Goal: Task Accomplishment & Management: Manage account settings

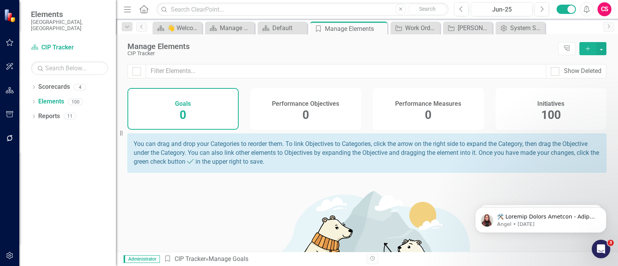
click at [520, 108] on div "Initiatives 100" at bounding box center [551, 109] width 111 height 42
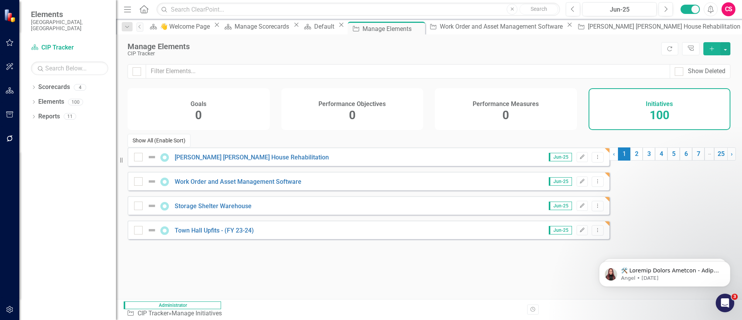
click at [160, 147] on button "Show All (Enable Sort)" at bounding box center [159, 141] width 63 height 14
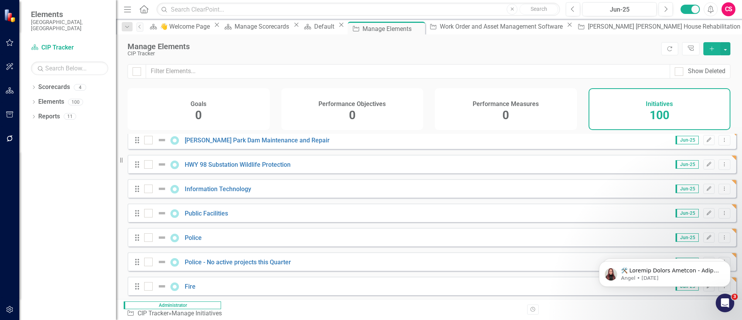
scroll to position [2288, 0]
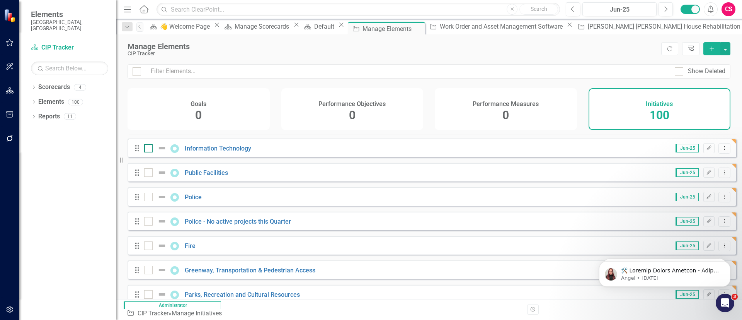
click at [147, 144] on div at bounding box center [148, 148] width 9 height 9
click at [147, 144] on input "checkbox" at bounding box center [146, 146] width 5 height 5
checkbox input "true"
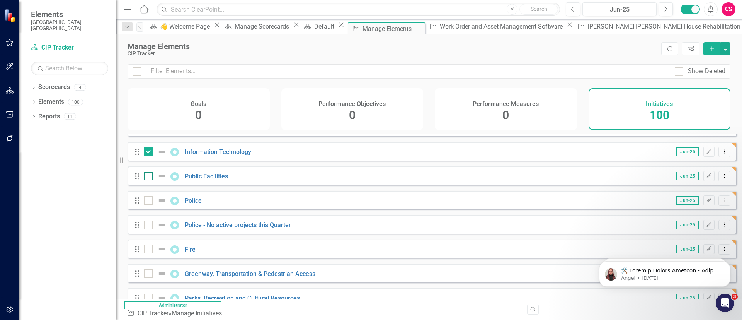
click at [146, 172] on div at bounding box center [148, 176] width 9 height 9
click at [146, 172] on input "checkbox" at bounding box center [146, 174] width 5 height 5
checkbox input "true"
click at [148, 196] on div at bounding box center [148, 200] width 9 height 9
click at [148, 196] on input "checkbox" at bounding box center [146, 198] width 5 height 5
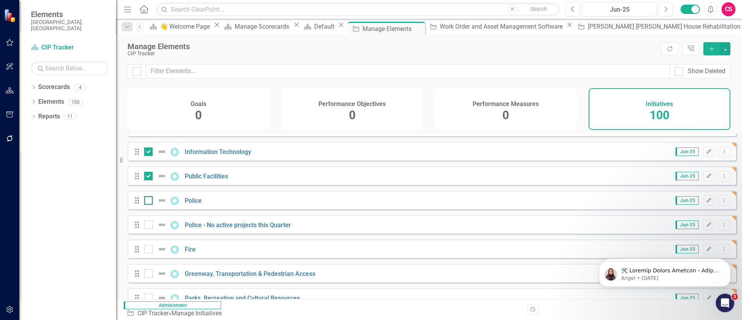
checkbox input "true"
click at [148, 220] on input "checkbox" at bounding box center [146, 222] width 5 height 5
checkbox input "true"
click at [150, 245] on div at bounding box center [148, 249] width 9 height 9
click at [149, 245] on input "checkbox" at bounding box center [146, 247] width 5 height 5
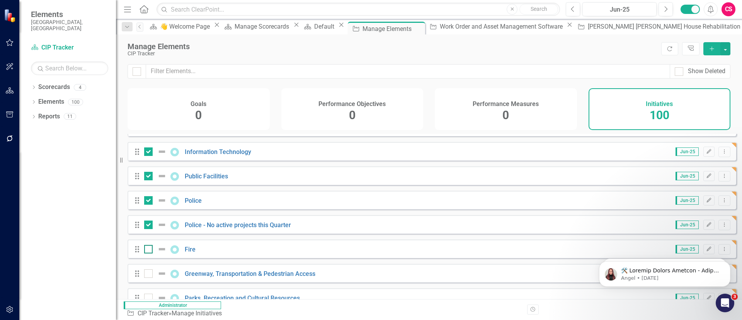
checkbox input "true"
click at [149, 266] on input "checkbox" at bounding box center [146, 271] width 5 height 5
checkbox input "true"
click at [145, 266] on input "checkbox" at bounding box center [146, 295] width 5 height 5
checkbox input "true"
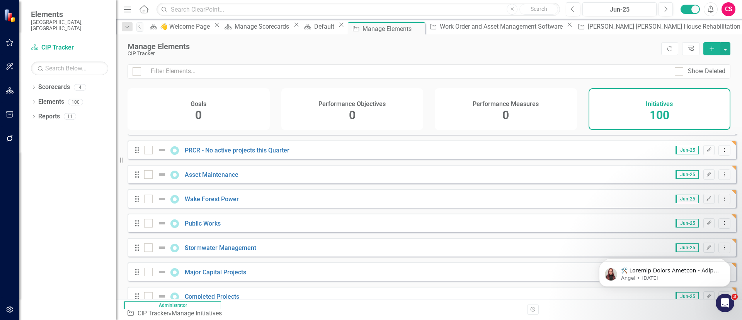
scroll to position [2271, 0]
click at [150, 266] on div at bounding box center [148, 295] width 9 height 9
click at [149, 266] on input "checkbox" at bounding box center [146, 293] width 5 height 5
checkbox input "true"
click at [148, 266] on input "checkbox" at bounding box center [146, 269] width 5 height 5
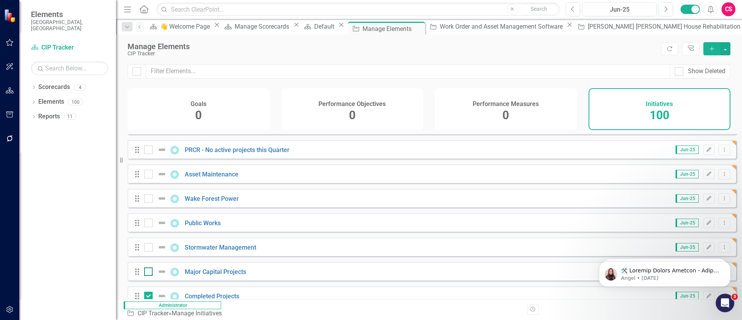
checkbox input "true"
click at [150, 243] on div at bounding box center [148, 247] width 9 height 9
click at [149, 243] on input "checkbox" at bounding box center [146, 245] width 5 height 5
checkbox input "true"
click at [149, 218] on div at bounding box center [148, 222] width 9 height 9
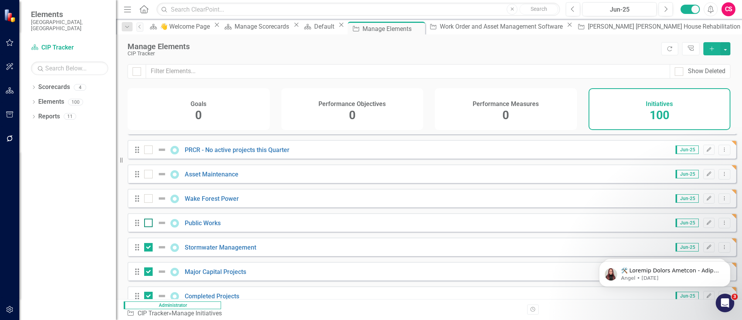
click at [149, 218] on input "checkbox" at bounding box center [146, 220] width 5 height 5
checkbox input "true"
click at [148, 194] on input "checkbox" at bounding box center [146, 196] width 5 height 5
checkbox input "true"
click at [149, 170] on div at bounding box center [148, 174] width 9 height 9
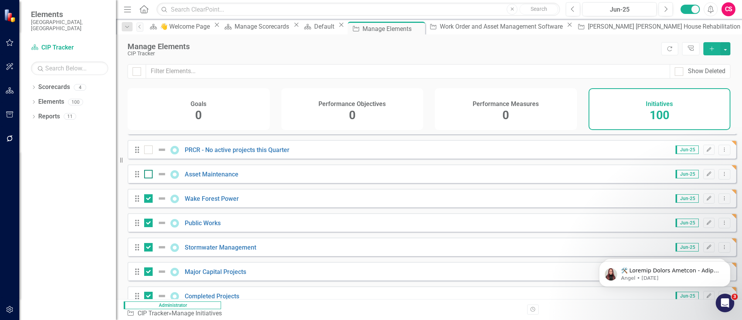
click at [149, 170] on input "checkbox" at bounding box center [146, 172] width 5 height 5
checkbox input "true"
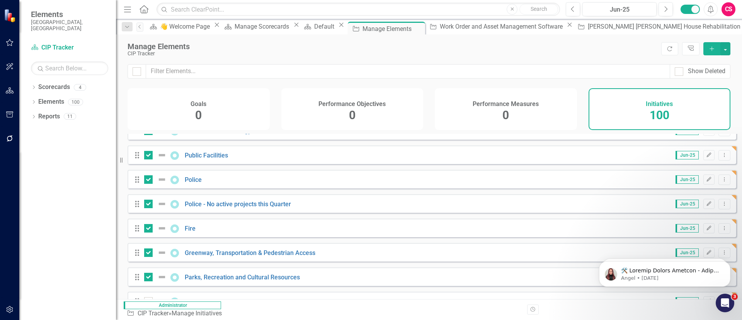
scroll to position [2119, 0]
click at [149, 266] on input "checkbox" at bounding box center [146, 299] width 5 height 5
checkbox input "true"
click at [618, 48] on button "button" at bounding box center [725, 48] width 10 height 13
click at [618, 104] on link "Trash Delete Multiple" at bounding box center [699, 106] width 61 height 14
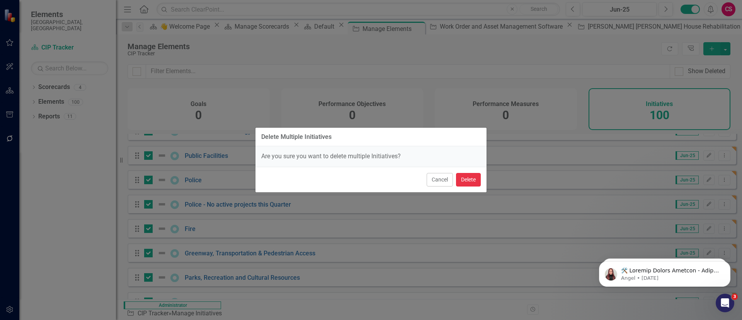
click at [467, 180] on button "Delete" at bounding box center [468, 180] width 25 height 14
checkbox input "false"
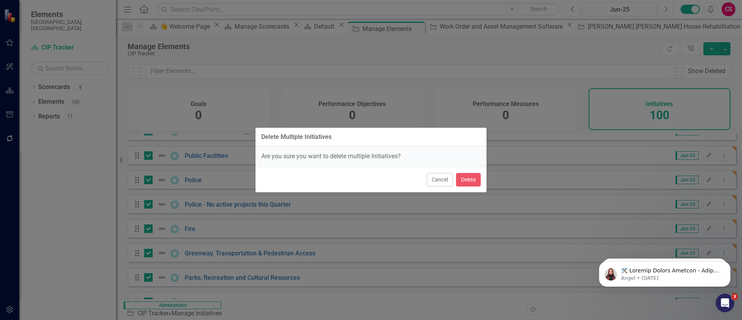
checkbox input "false"
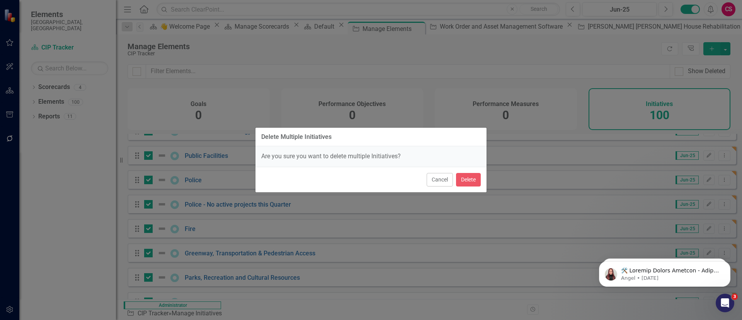
checkbox input "false"
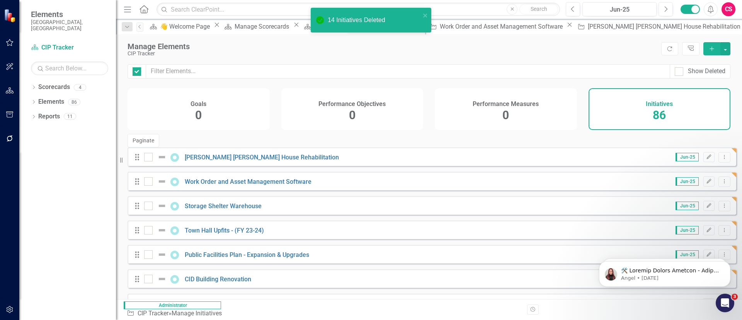
checkbox input "false"
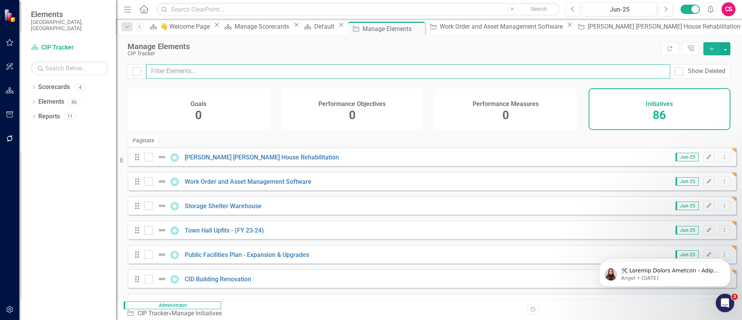
click at [289, 73] on input "text" at bounding box center [408, 71] width 524 height 14
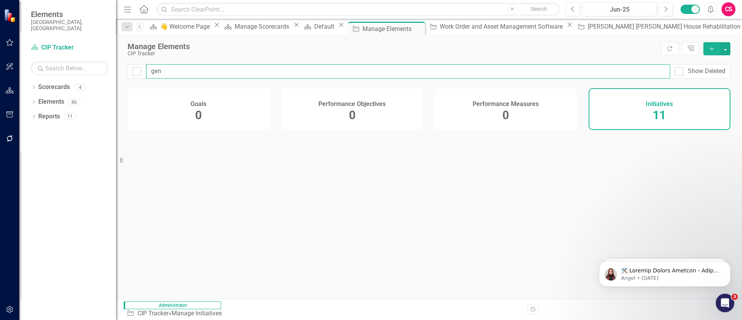
type input "gene"
checkbox input "false"
type input "gene"
click at [618, 154] on icon "Dropdown Menu" at bounding box center [724, 156] width 7 height 5
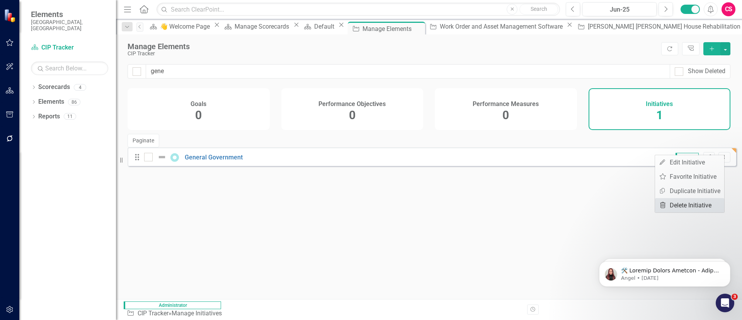
click at [618, 207] on link "Trash Delete Initiative" at bounding box center [689, 205] width 69 height 14
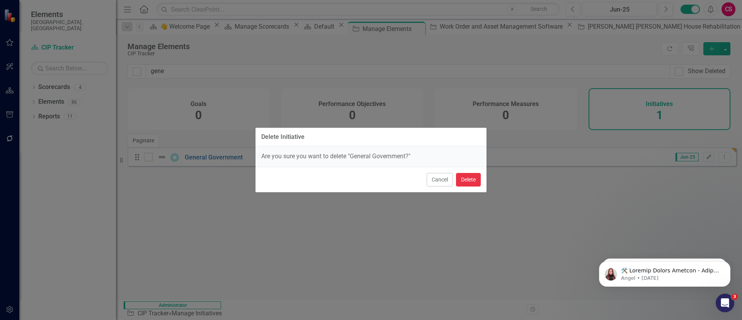
click at [461, 181] on button "Delete" at bounding box center [468, 180] width 25 height 14
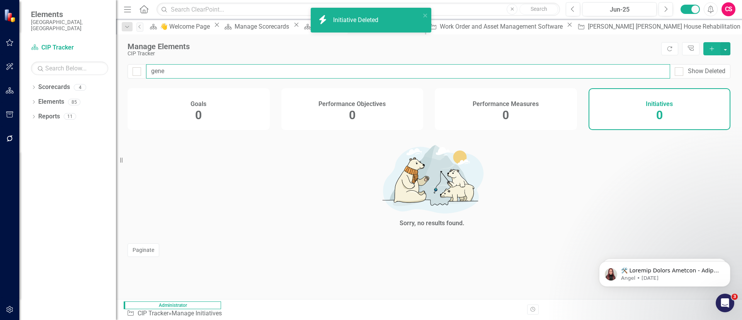
click at [229, 69] on input "gene" at bounding box center [408, 71] width 524 height 14
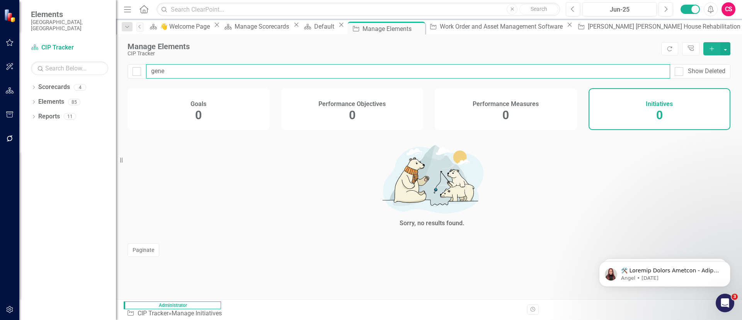
click at [229, 69] on input "gene" at bounding box center [408, 71] width 524 height 14
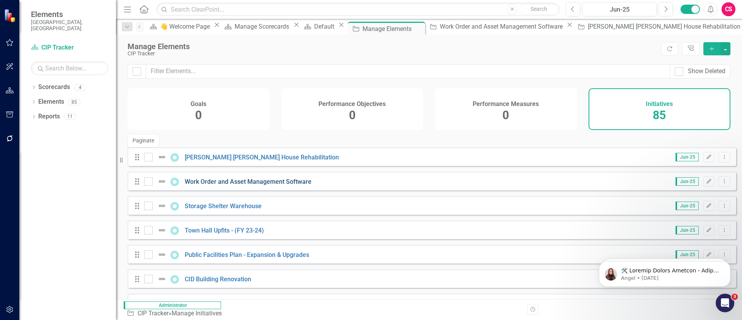
click at [244, 178] on link "Work Order and Asset Management Software" at bounding box center [248, 181] width 127 height 7
